Goal: Book appointment/travel/reservation

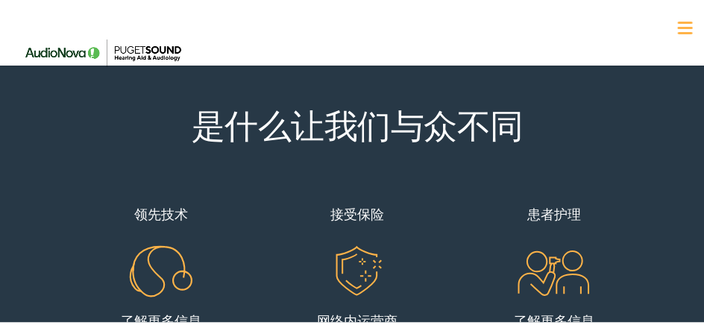
scroll to position [373, 0]
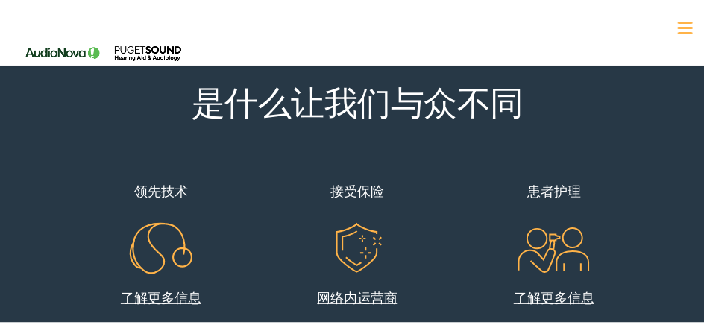
click at [677, 25] on span at bounding box center [684, 26] width 15 height 2
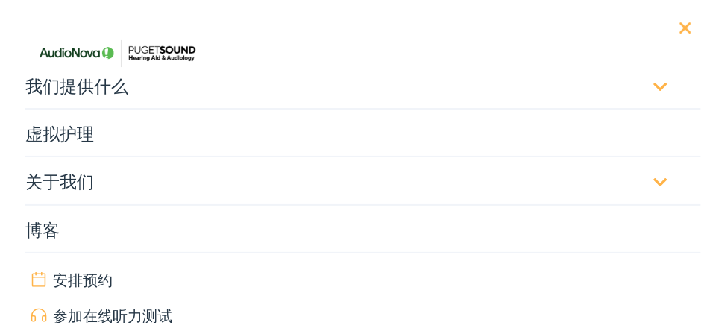
scroll to position [1666, 0]
click at [679, 25] on span at bounding box center [685, 25] width 12 height 12
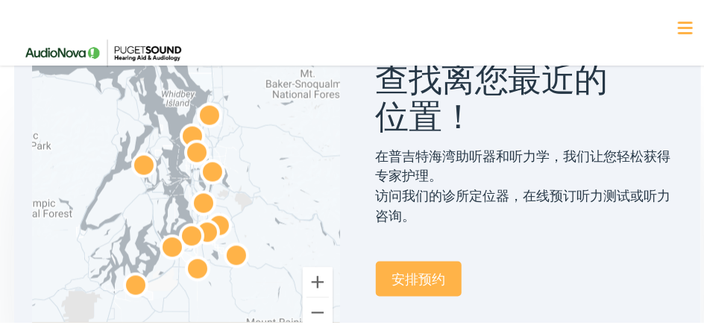
scroll to position [698, 0]
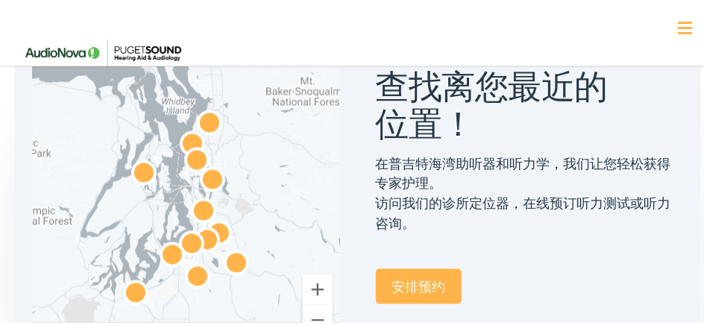
click at [401, 283] on link "安排预约" at bounding box center [419, 284] width 86 height 35
click at [193, 153] on img "AudioNova" at bounding box center [197, 160] width 36 height 36
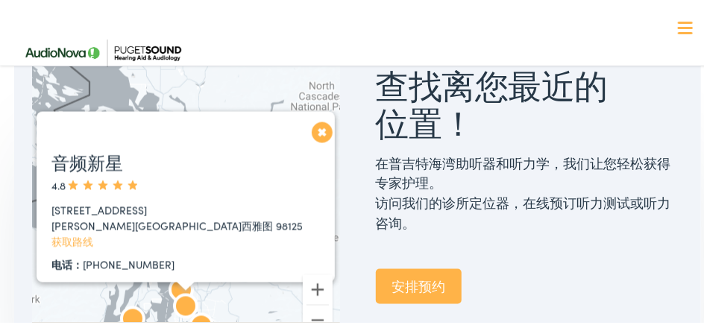
click at [314, 132] on button "关闭" at bounding box center [314, 130] width 26 height 26
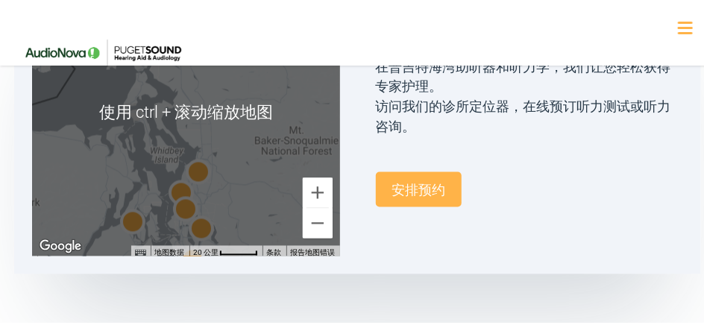
scroll to position [771, 0]
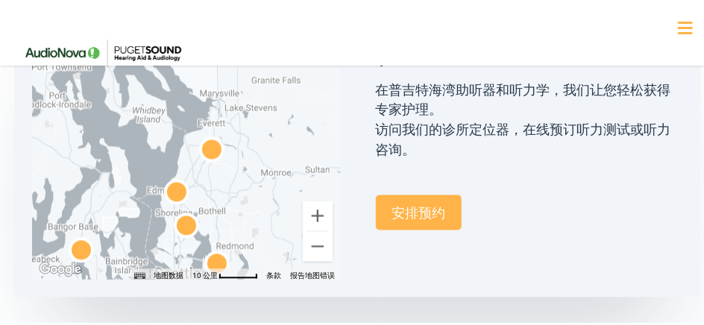
drag, startPoint x: 226, startPoint y: 206, endPoint x: 277, endPoint y: 141, distance: 83.3
click at [277, 141] on div at bounding box center [185, 134] width 307 height 286
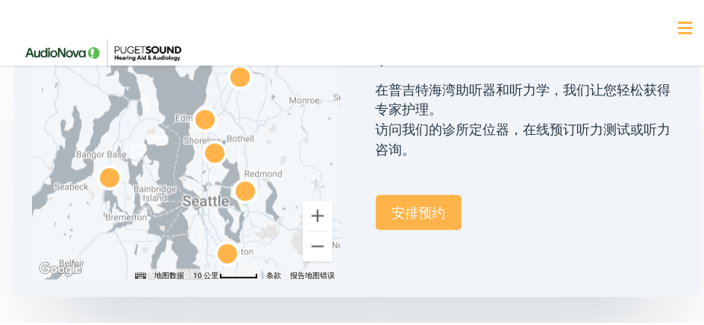
drag, startPoint x: 246, startPoint y: 191, endPoint x: 265, endPoint y: 134, distance: 59.6
click at [265, 134] on div at bounding box center [185, 134] width 307 height 286
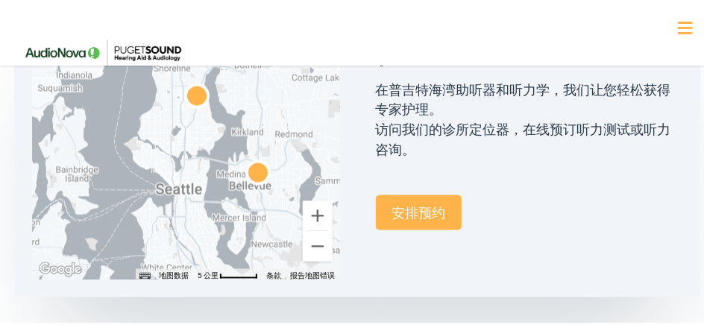
drag, startPoint x: 248, startPoint y: 157, endPoint x: 274, endPoint y: 98, distance: 64.1
click at [274, 98] on div at bounding box center [185, 134] width 307 height 286
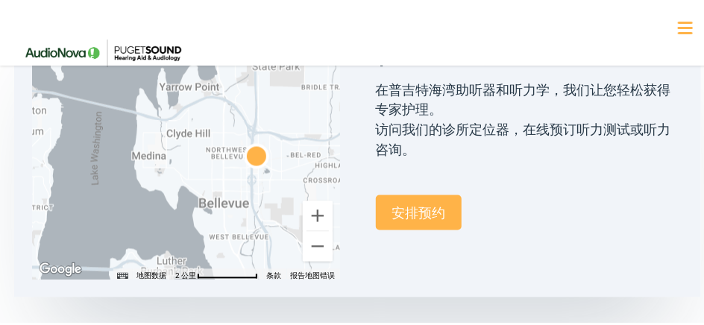
drag, startPoint x: 280, startPoint y: 151, endPoint x: 259, endPoint y: 107, distance: 48.0
click at [259, 107] on div at bounding box center [185, 134] width 307 height 286
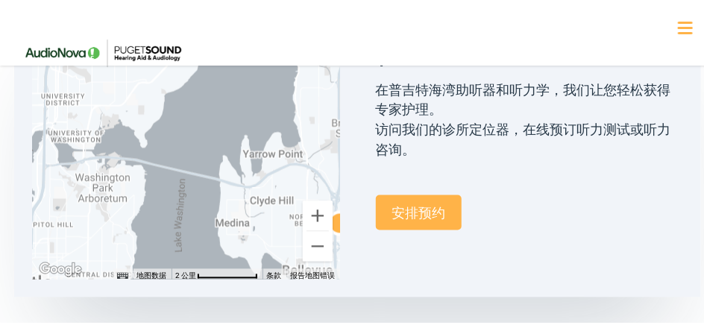
drag, startPoint x: 198, startPoint y: 124, endPoint x: 290, endPoint y: 200, distance: 119.1
click at [290, 201] on div at bounding box center [185, 134] width 307 height 286
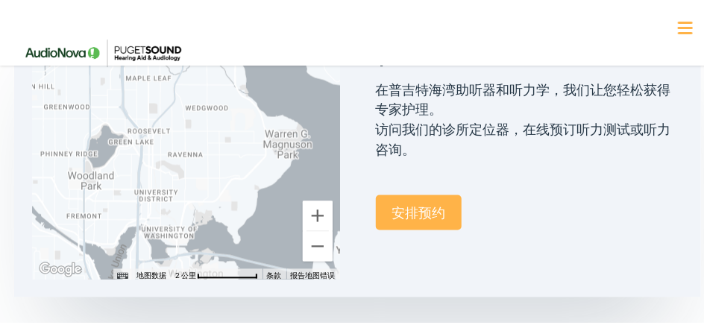
drag, startPoint x: 200, startPoint y: 147, endPoint x: 235, endPoint y: 175, distance: 44.5
click at [290, 235] on div at bounding box center [185, 134] width 307 height 286
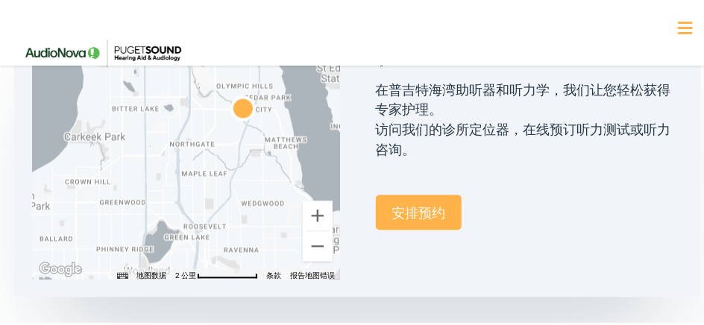
drag, startPoint x: 217, startPoint y: 158, endPoint x: 273, endPoint y: 259, distance: 115.7
click at [272, 264] on div at bounding box center [185, 134] width 307 height 286
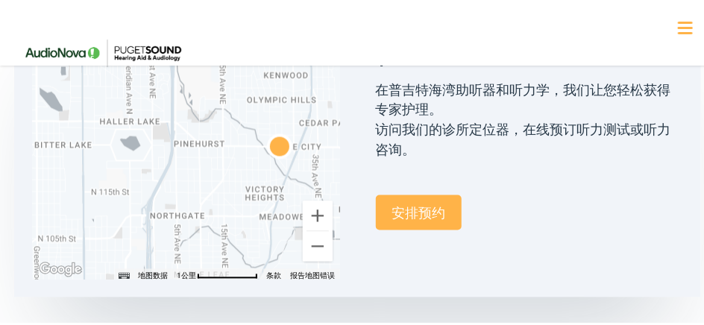
drag, startPoint x: 223, startPoint y: 152, endPoint x: 236, endPoint y: 250, distance: 99.3
click at [236, 250] on div at bounding box center [185, 134] width 307 height 286
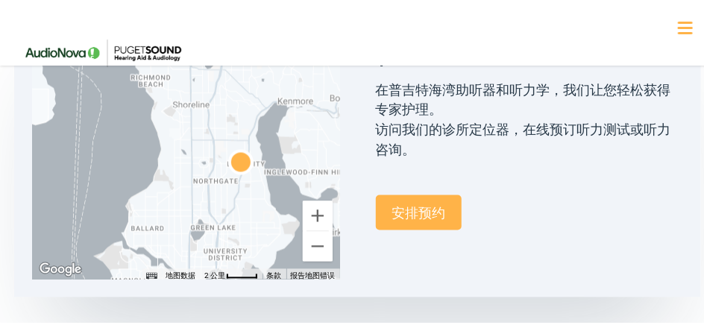
drag, startPoint x: 214, startPoint y: 206, endPoint x: 217, endPoint y: 186, distance: 19.6
click at [217, 186] on div at bounding box center [185, 134] width 307 height 286
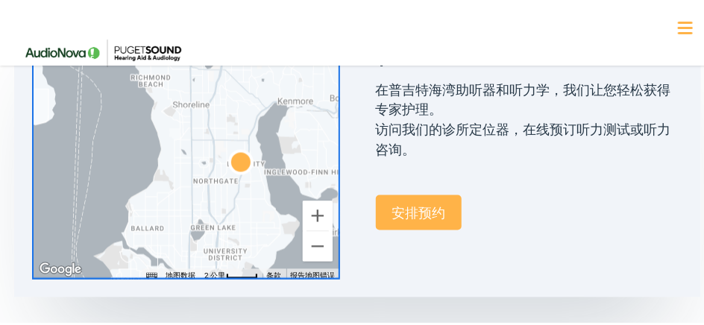
click at [238, 158] on img "AudioNova" at bounding box center [241, 163] width 36 height 36
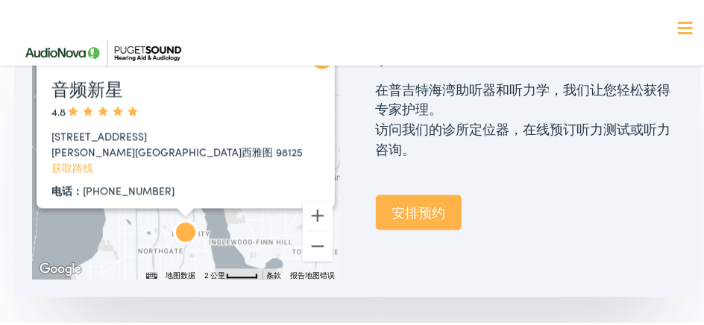
click at [74, 164] on link "获取路线" at bounding box center [72, 165] width 42 height 15
